Goal: Task Accomplishment & Management: Use online tool/utility

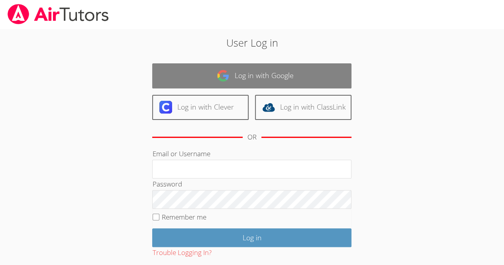
click at [240, 80] on link "Log in with Google" at bounding box center [251, 75] width 199 height 25
click at [228, 87] on link "Log in with Google" at bounding box center [251, 75] width 199 height 25
click at [231, 86] on link "Log in with Google" at bounding box center [251, 75] width 199 height 25
click at [215, 79] on link "Log in with Google" at bounding box center [251, 75] width 199 height 25
click at [199, 76] on link "Log in with Google" at bounding box center [251, 75] width 199 height 25
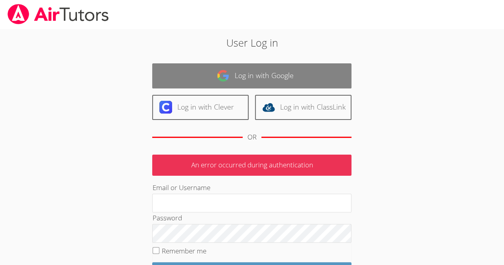
click at [205, 67] on link "Log in with Google" at bounding box center [251, 75] width 199 height 25
click at [240, 77] on link "Log in with Google" at bounding box center [251, 75] width 199 height 25
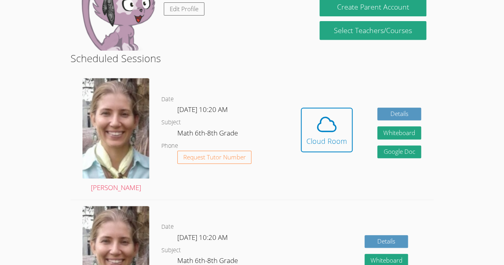
scroll to position [155, 0]
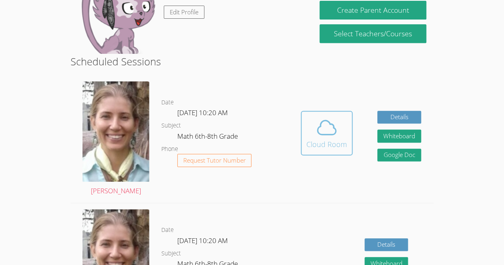
click at [340, 133] on span at bounding box center [326, 127] width 41 height 22
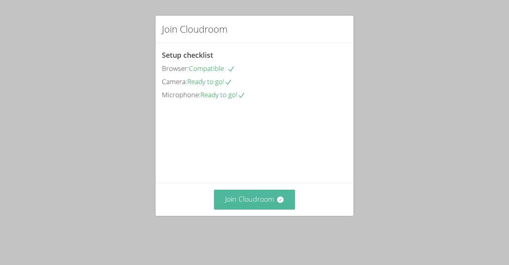
click at [260, 209] on button "Join Cloudroom" at bounding box center [255, 199] width 82 height 20
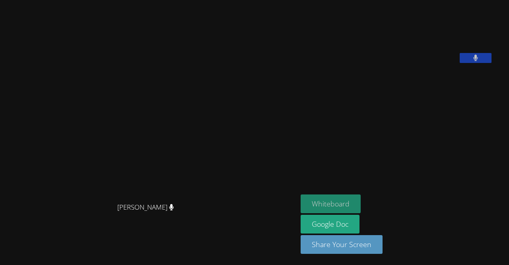
click at [330, 204] on button "Whiteboard" at bounding box center [331, 203] width 60 height 19
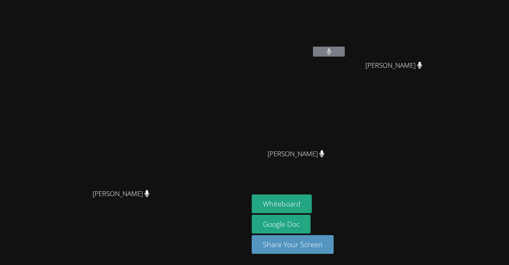
click at [422, 68] on span "Kener Rubio Hernandez" at bounding box center [394, 66] width 57 height 12
click at [184, 48] on video at bounding box center [124, 116] width 119 height 137
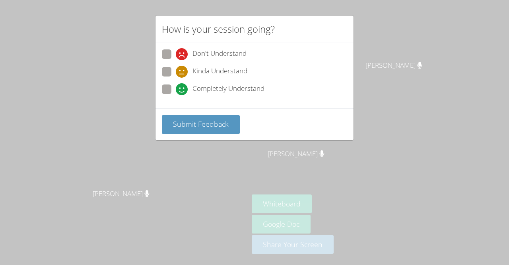
click at [222, 51] on span "Don't Understand" at bounding box center [220, 54] width 54 height 12
click at [183, 51] on input "Don't Understand" at bounding box center [179, 52] width 7 height 7
radio input "true"
click at [213, 141] on div "How is your session going? Don't Understand Kinda Understand Completely Underst…" at bounding box center [254, 132] width 509 height 265
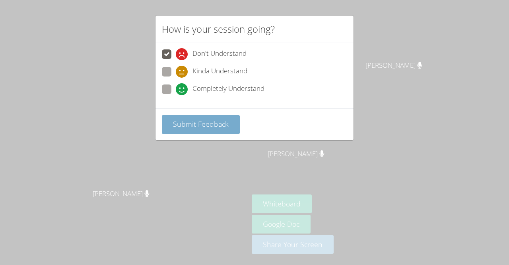
click at [204, 123] on span "Submit Feedback" at bounding box center [201, 124] width 56 height 10
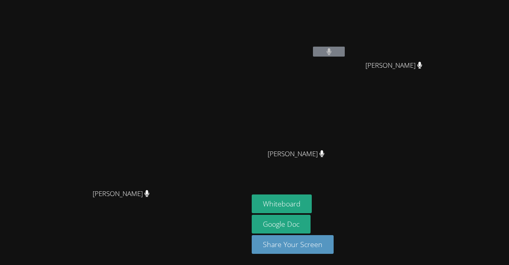
click at [170, 126] on video at bounding box center [124, 116] width 119 height 137
